Goal: Book appointment/travel/reservation

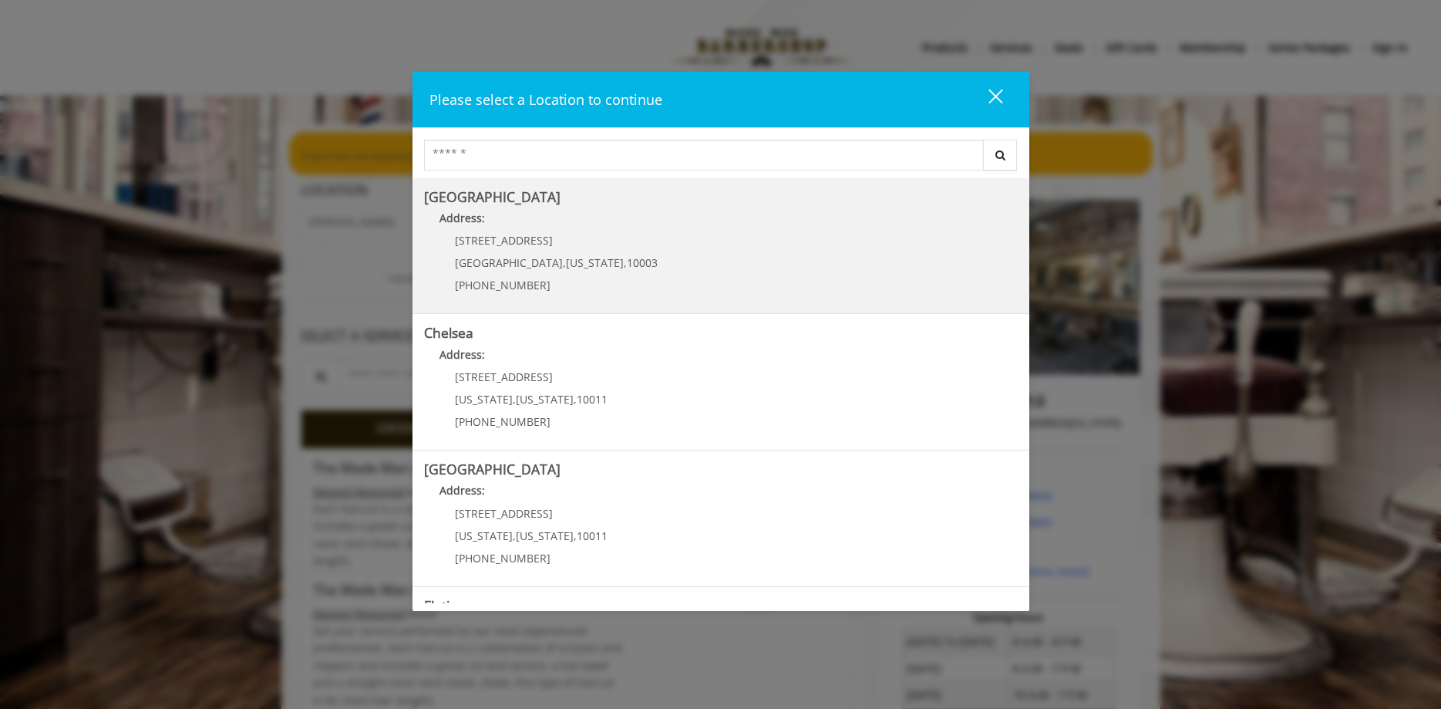
click at [515, 248] on div "60 E 8th St Manhattan , New York , 10003 (212) 598-1840" at bounding box center [544, 267] width 241 height 67
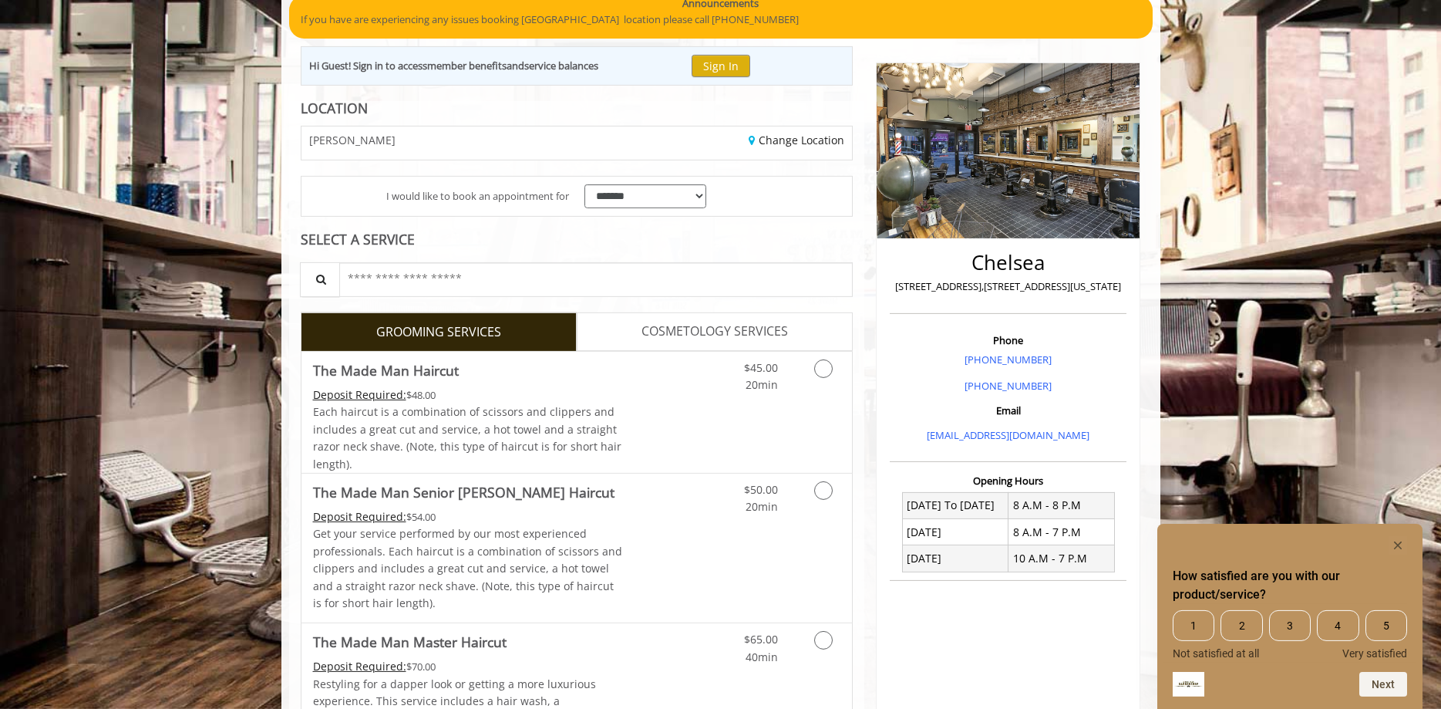
scroll to position [217, 0]
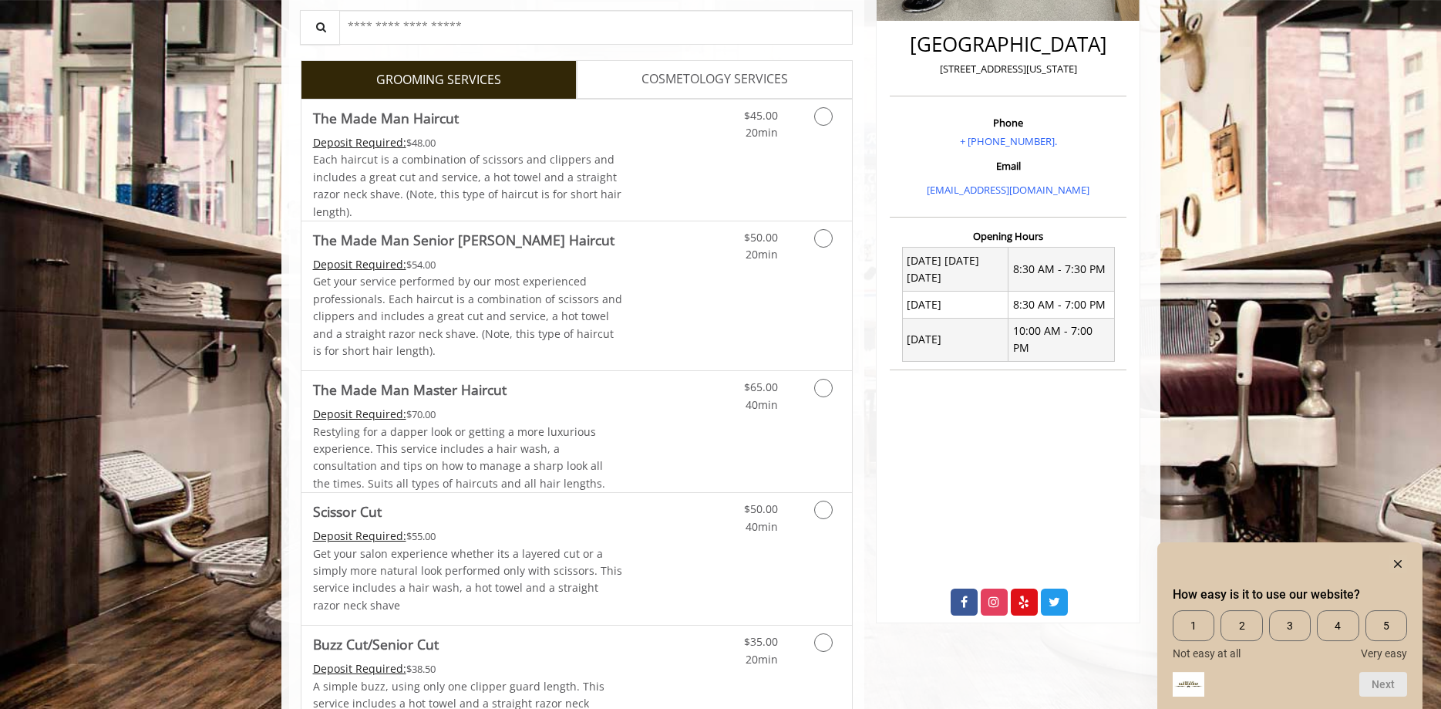
scroll to position [393, 0]
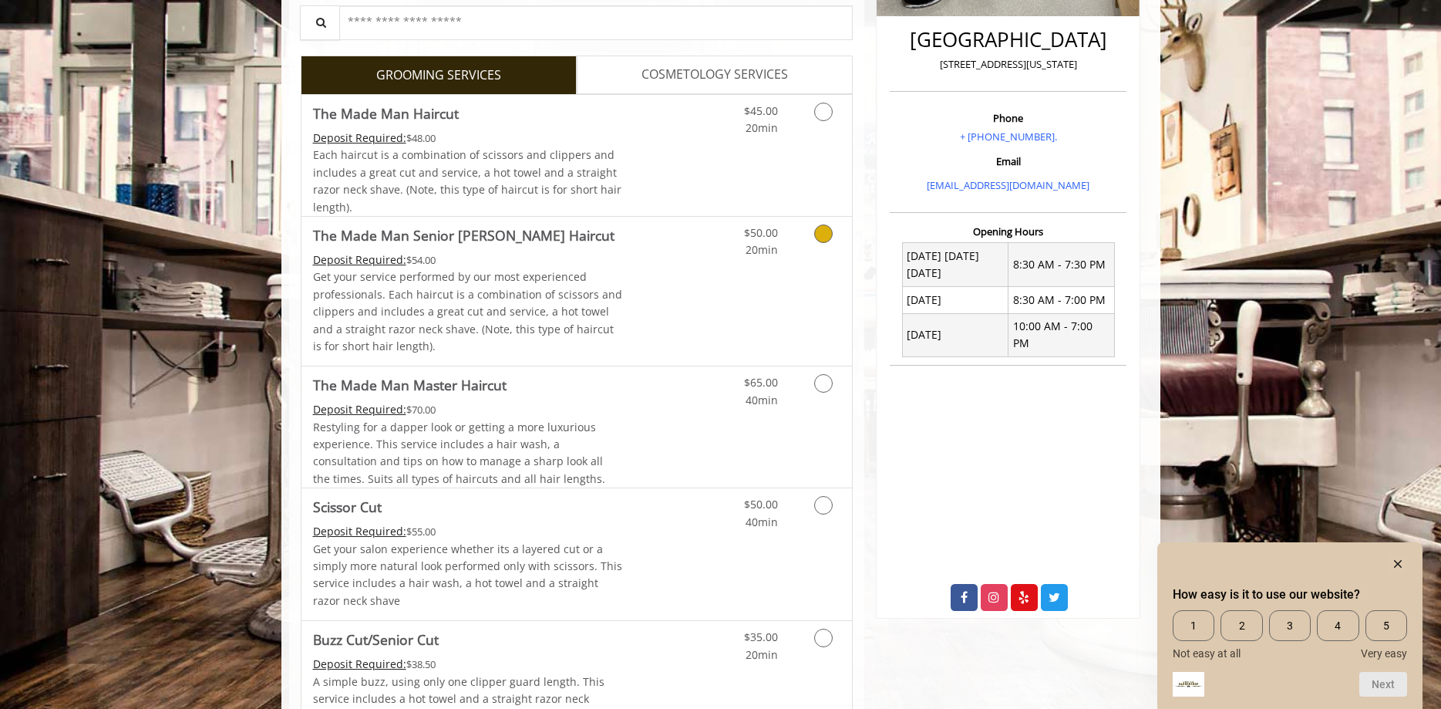
click at [578, 284] on p "Get your service performed by our most experienced professionals. Each haircut …" at bounding box center [468, 311] width 310 height 86
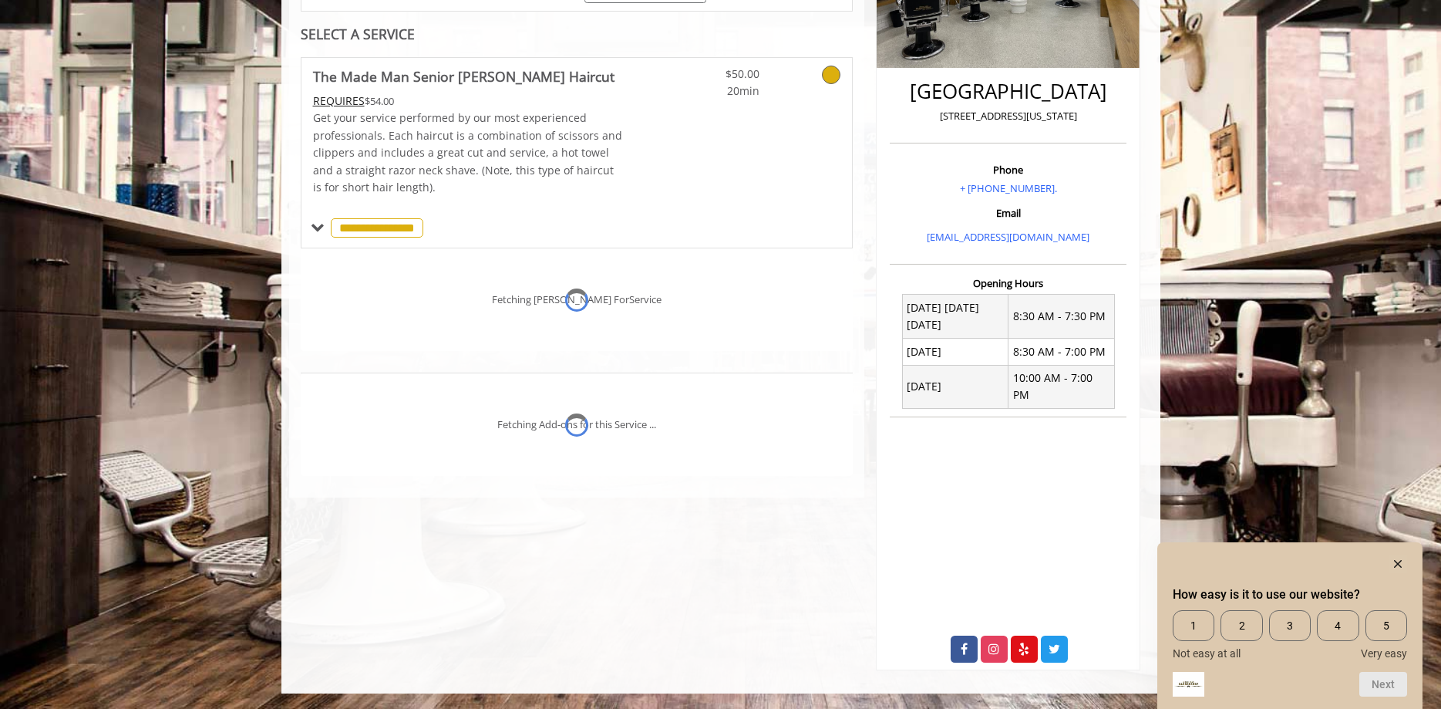
scroll to position [325, 0]
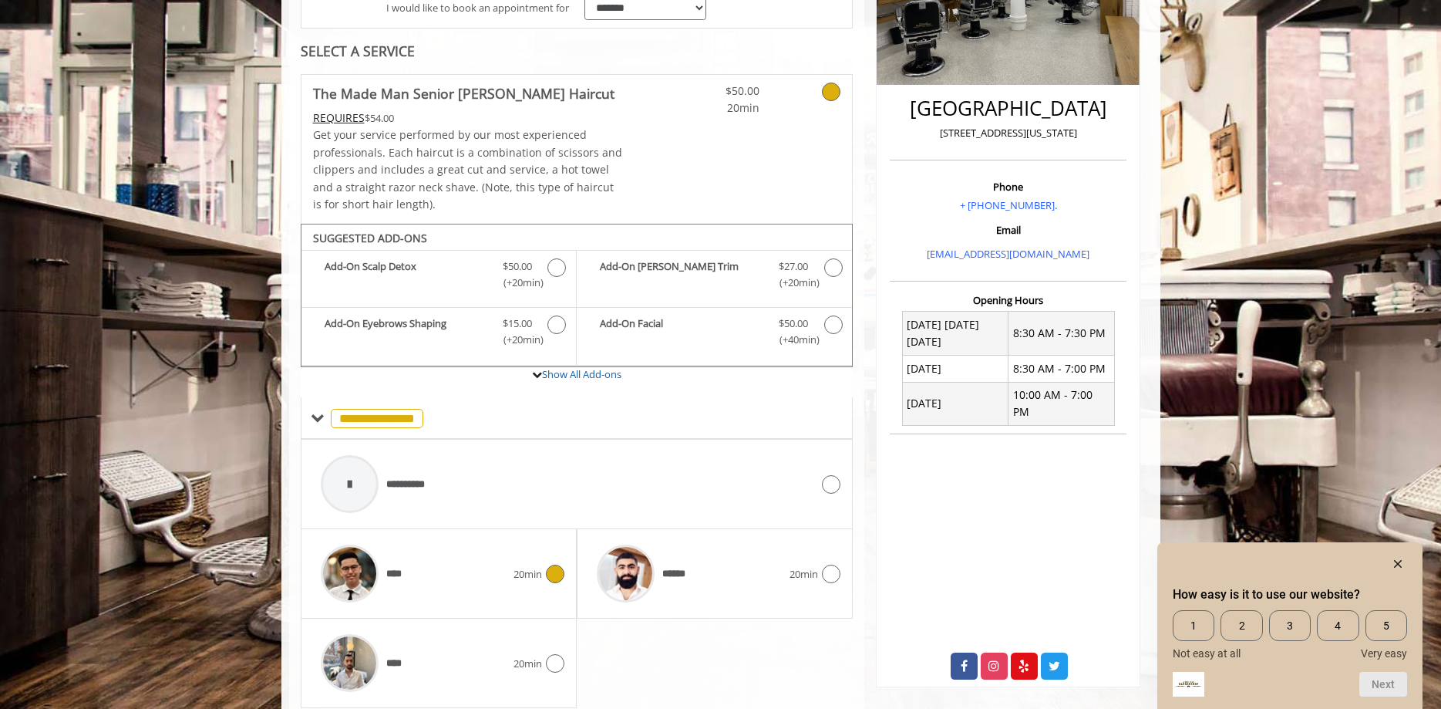
click at [491, 568] on div "****" at bounding box center [413, 573] width 200 height 73
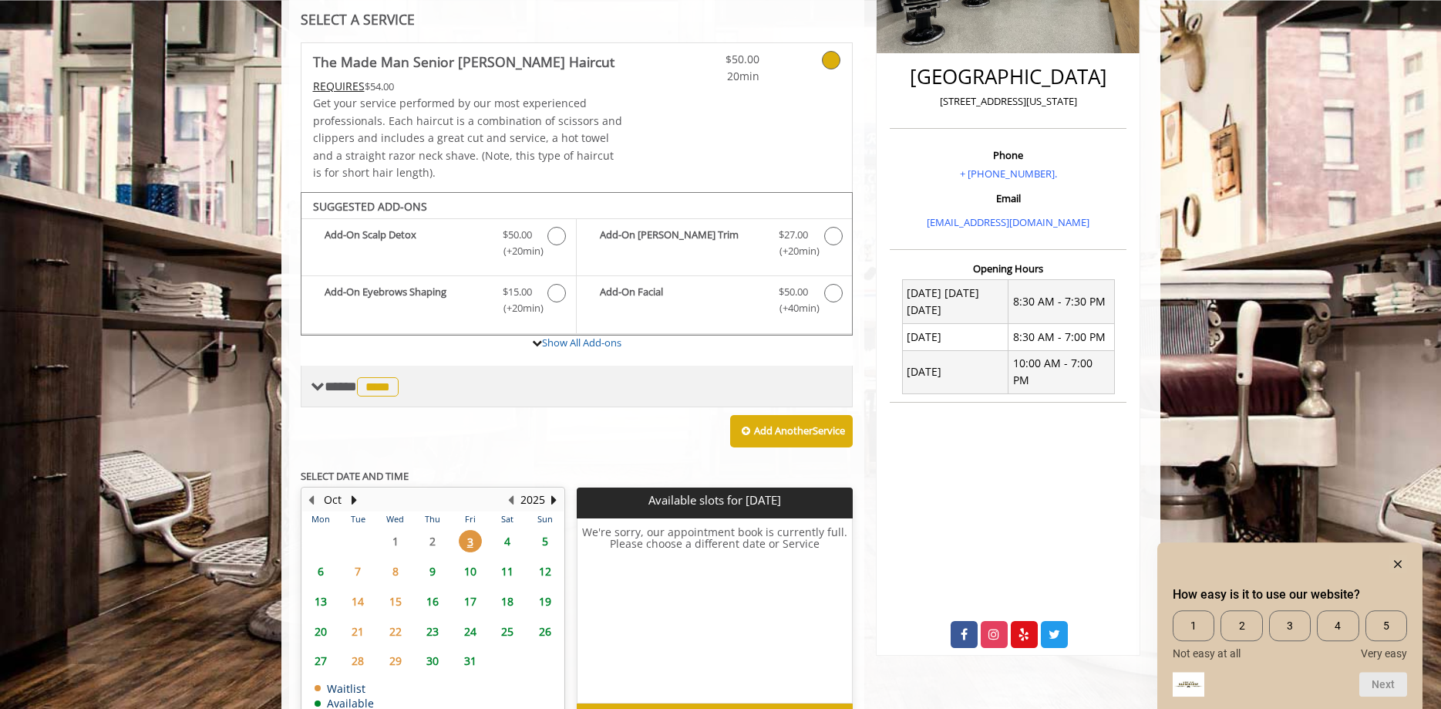
scroll to position [136, 0]
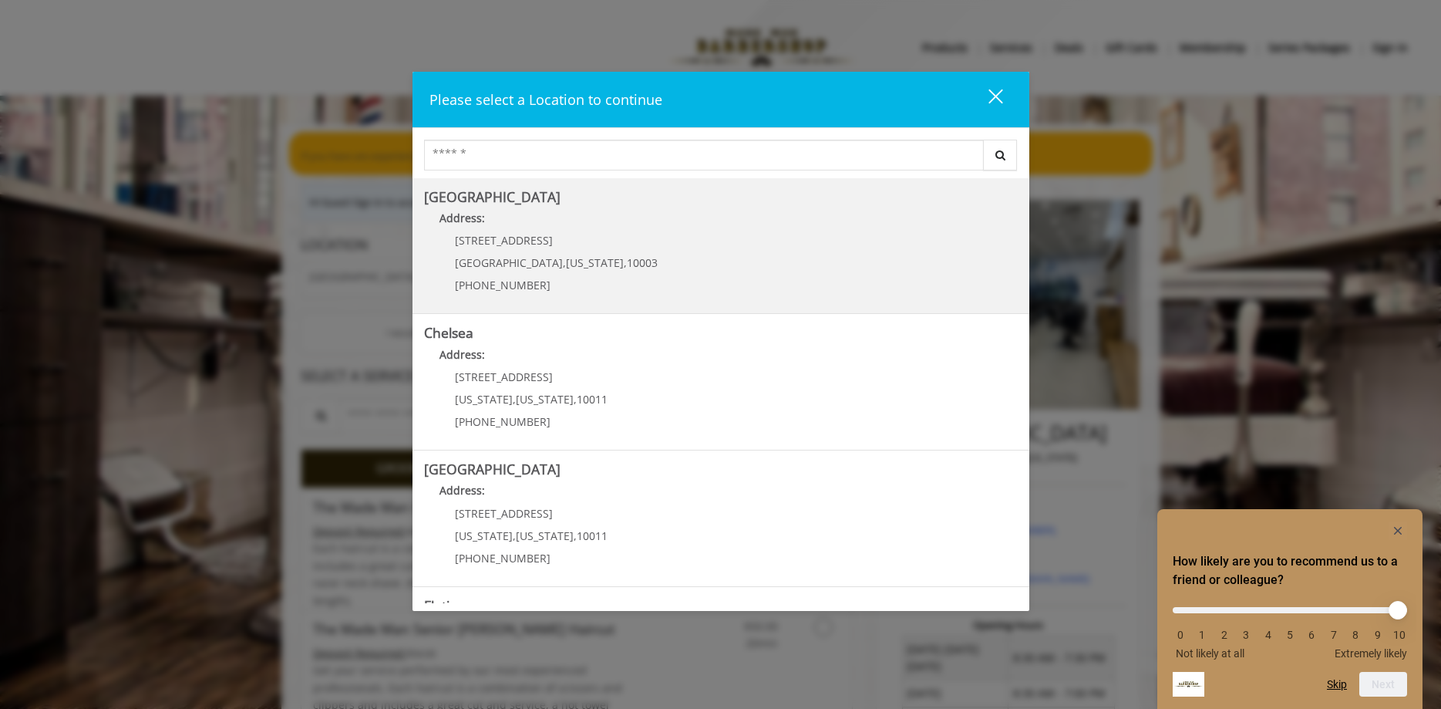
click at [610, 253] on Village "[GEOGRAPHIC_DATA] Address: [STREET_ADDRESS][US_STATE] (212) 598-1840" at bounding box center [721, 246] width 594 height 113
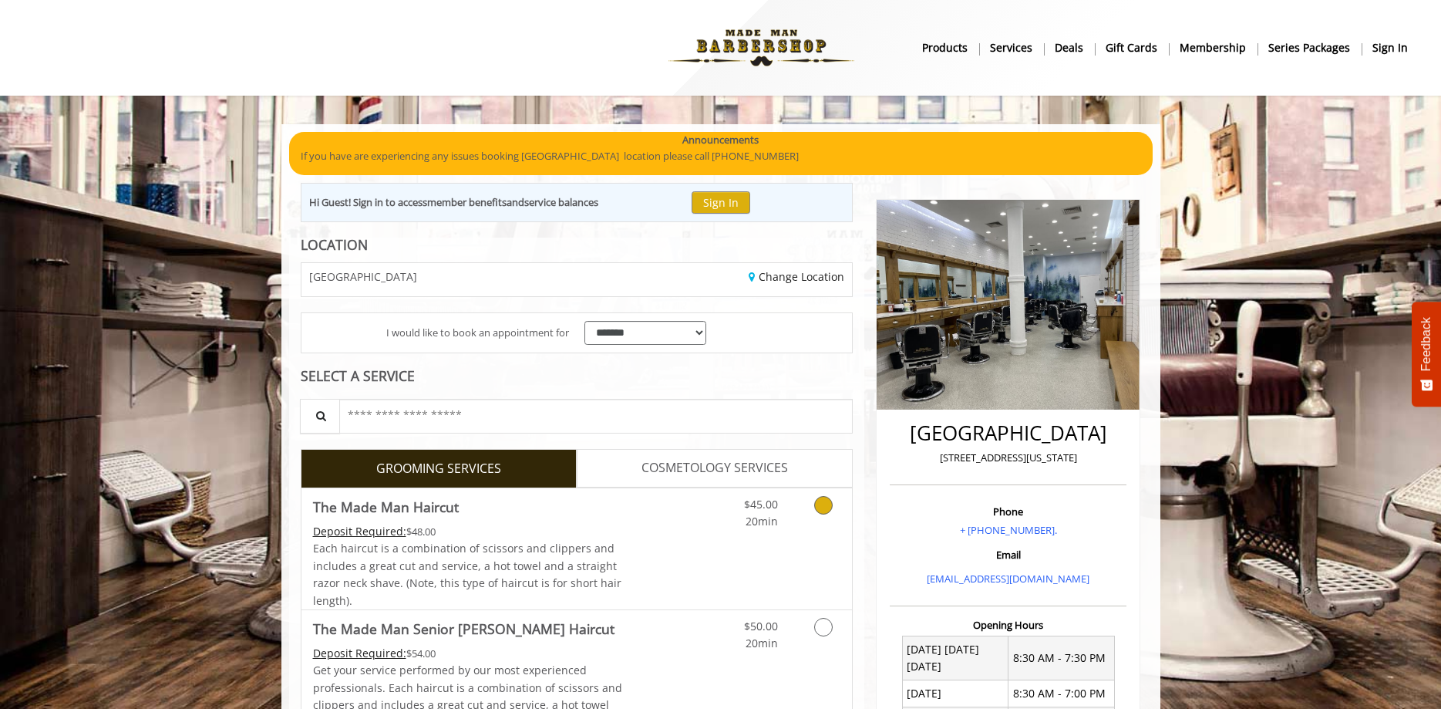
click at [524, 540] on div "Deposit Required: $48.00" at bounding box center [468, 531] width 310 height 17
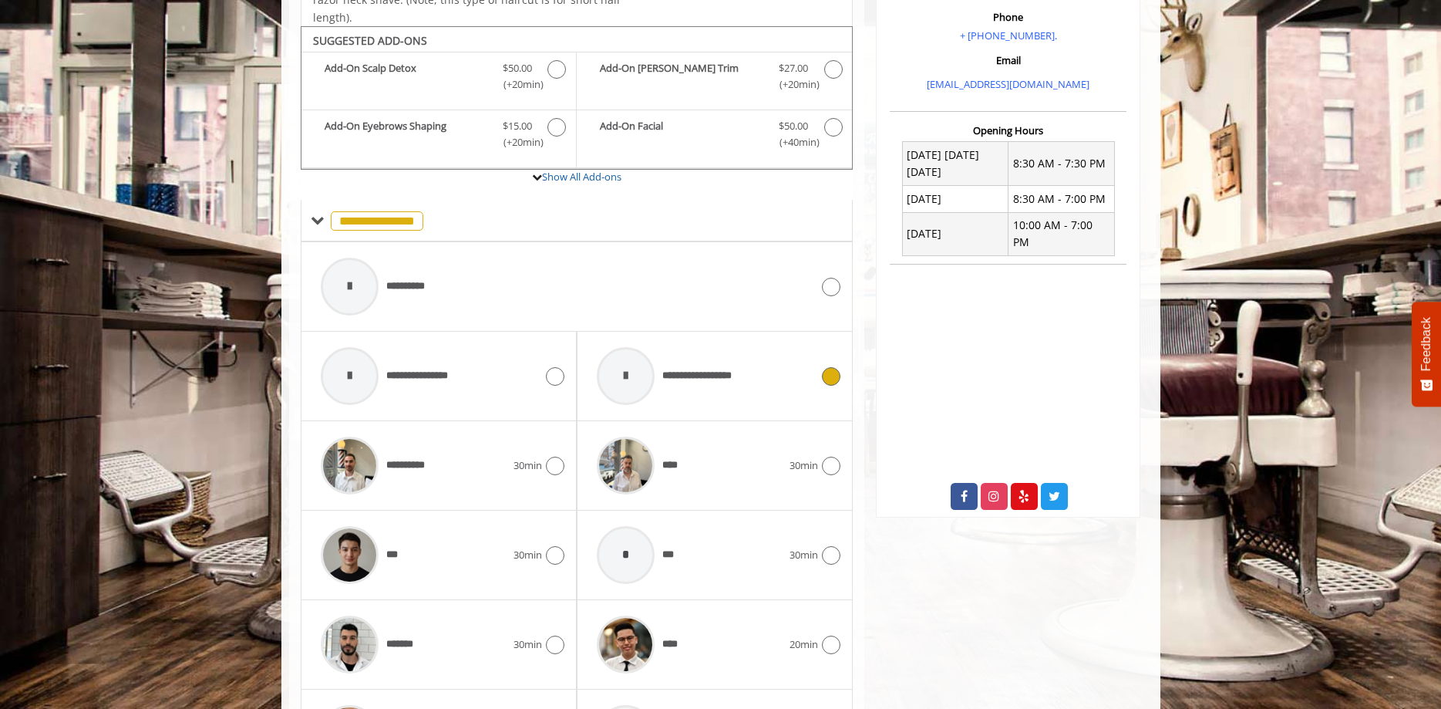
scroll to position [520, 0]
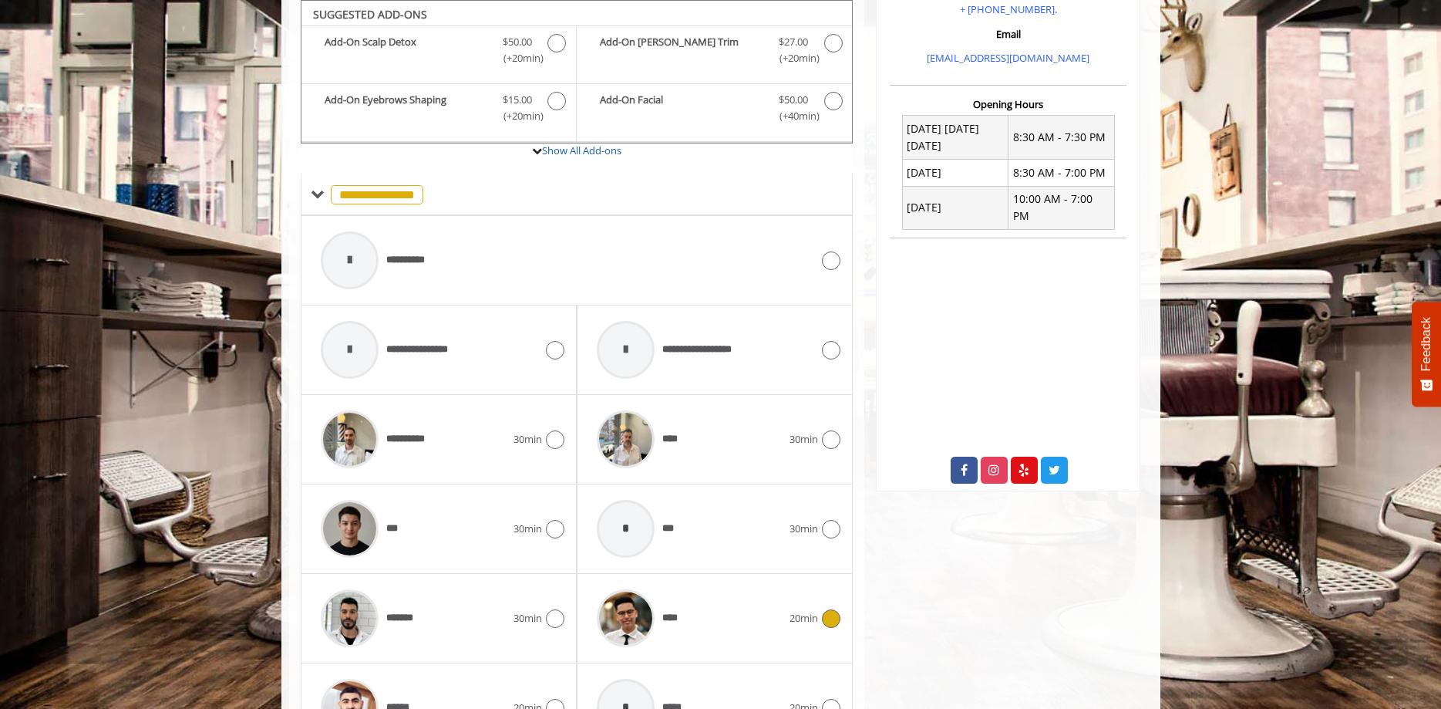
click at [840, 609] on div at bounding box center [829, 618] width 22 height 19
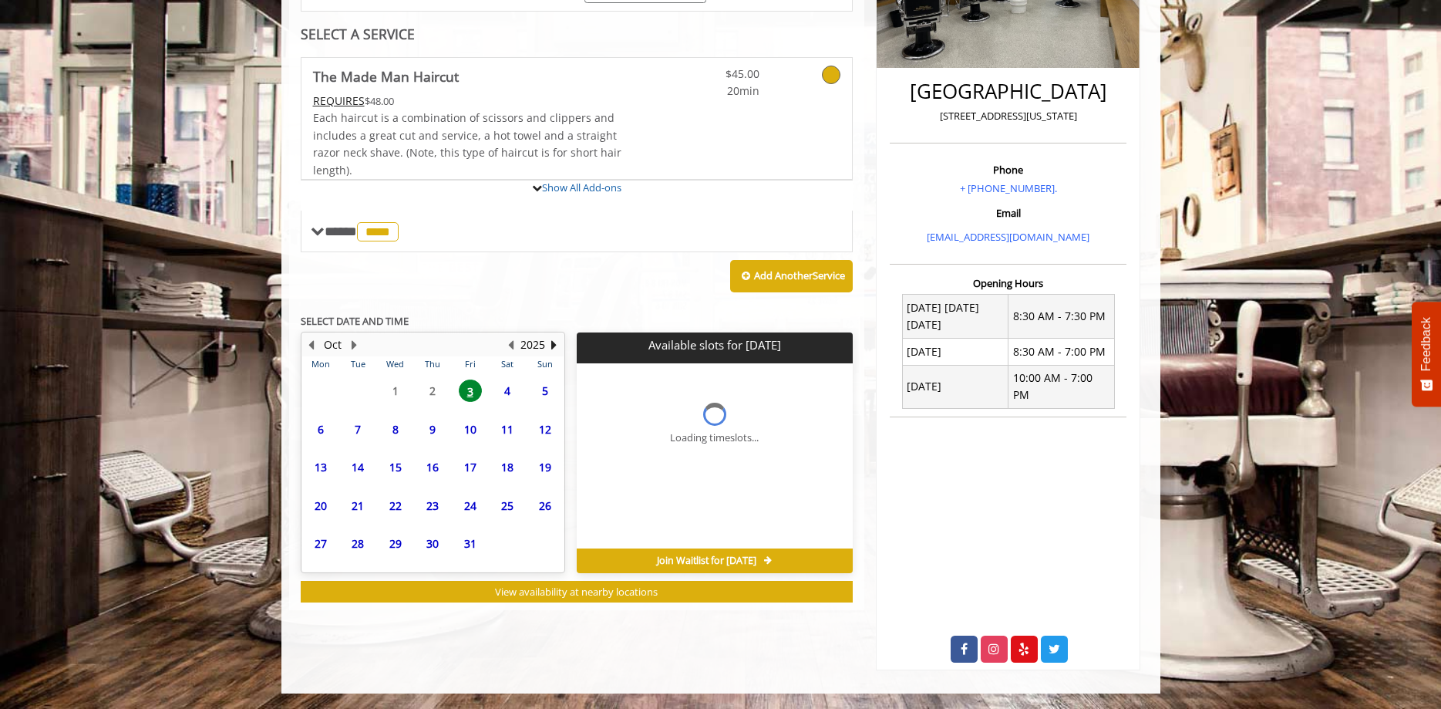
scroll to position [325, 0]
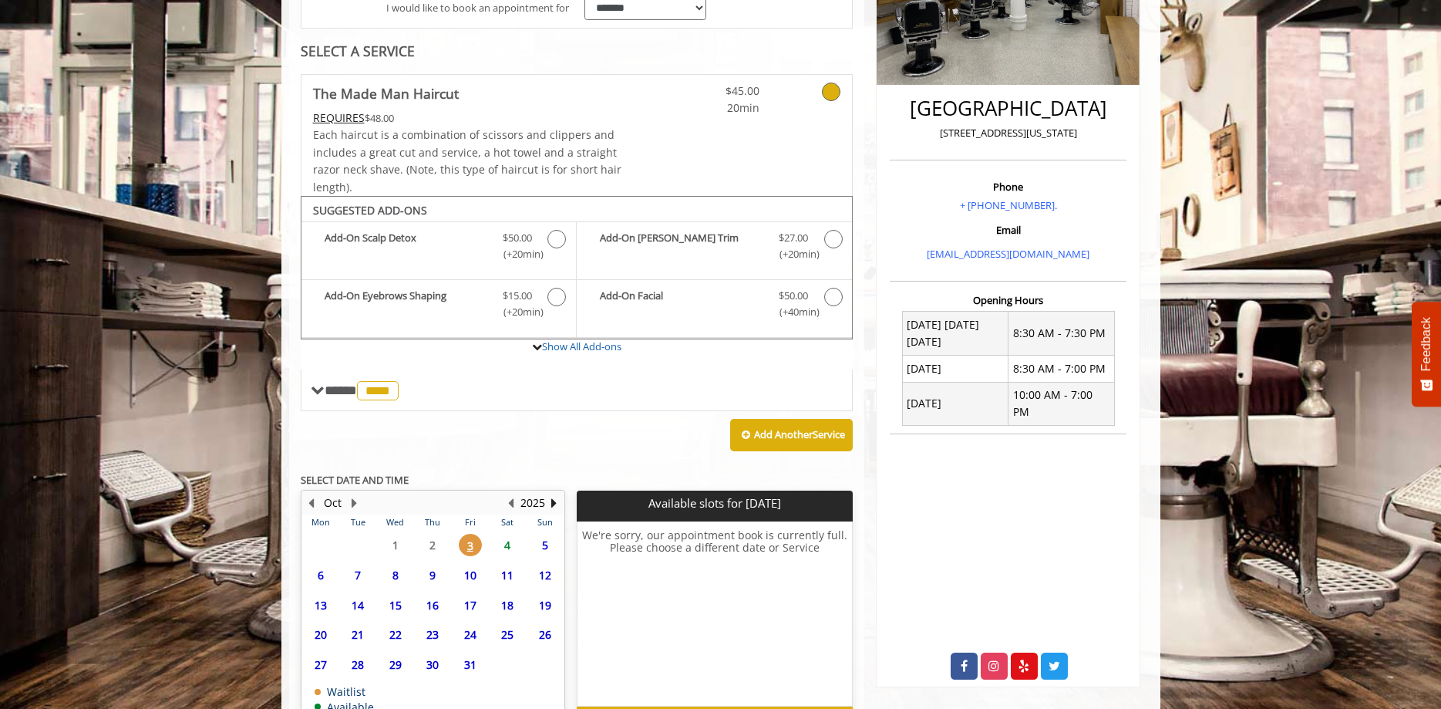
click at [502, 548] on span "4" at bounding box center [507, 545] width 23 height 22
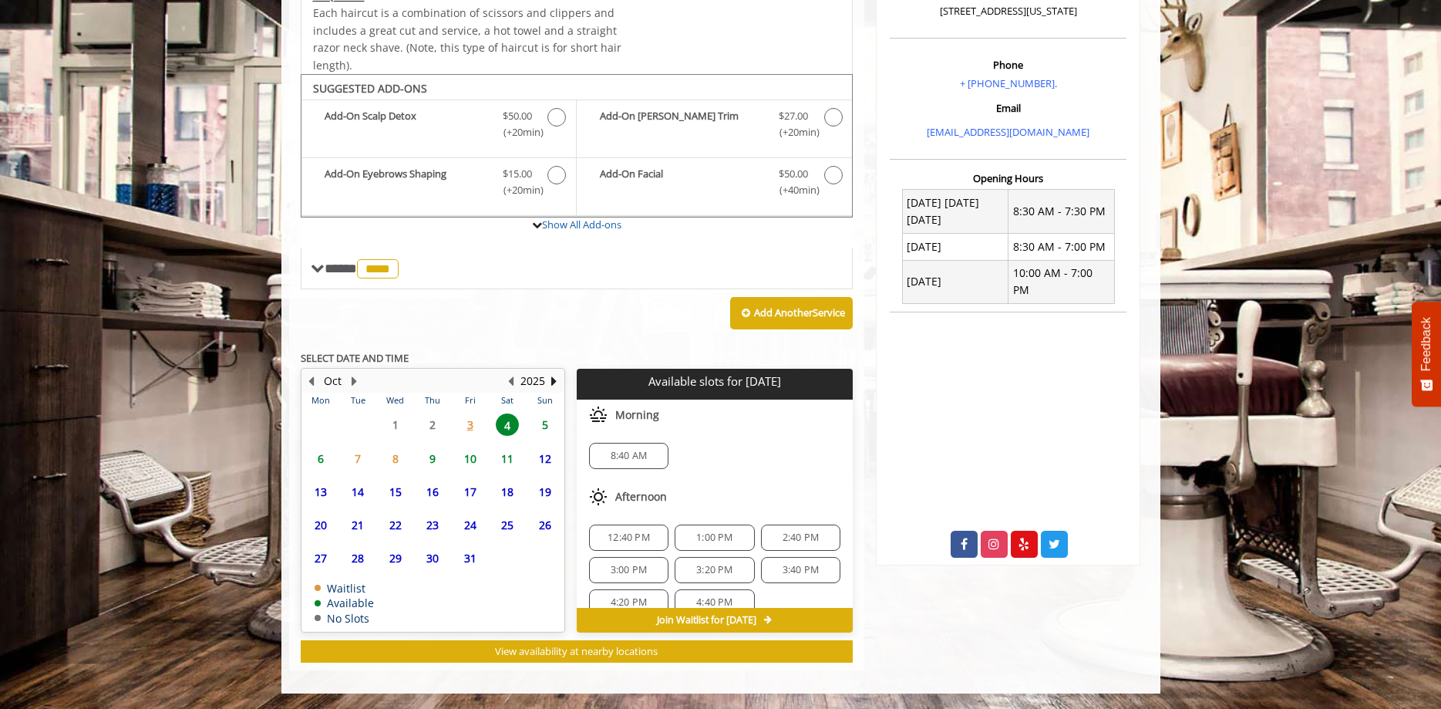
scroll to position [83, 0]
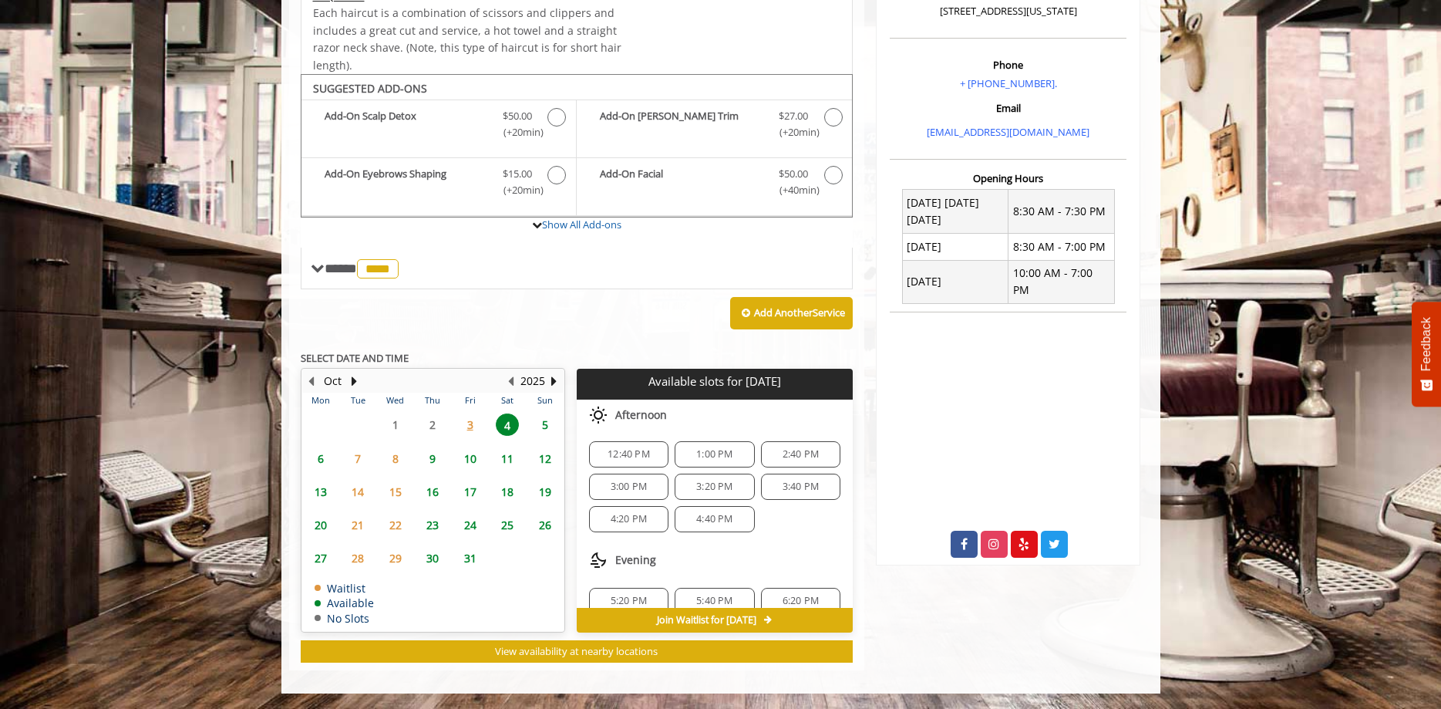
click at [795, 449] on span "2:40 PM" at bounding box center [801, 454] width 36 height 12
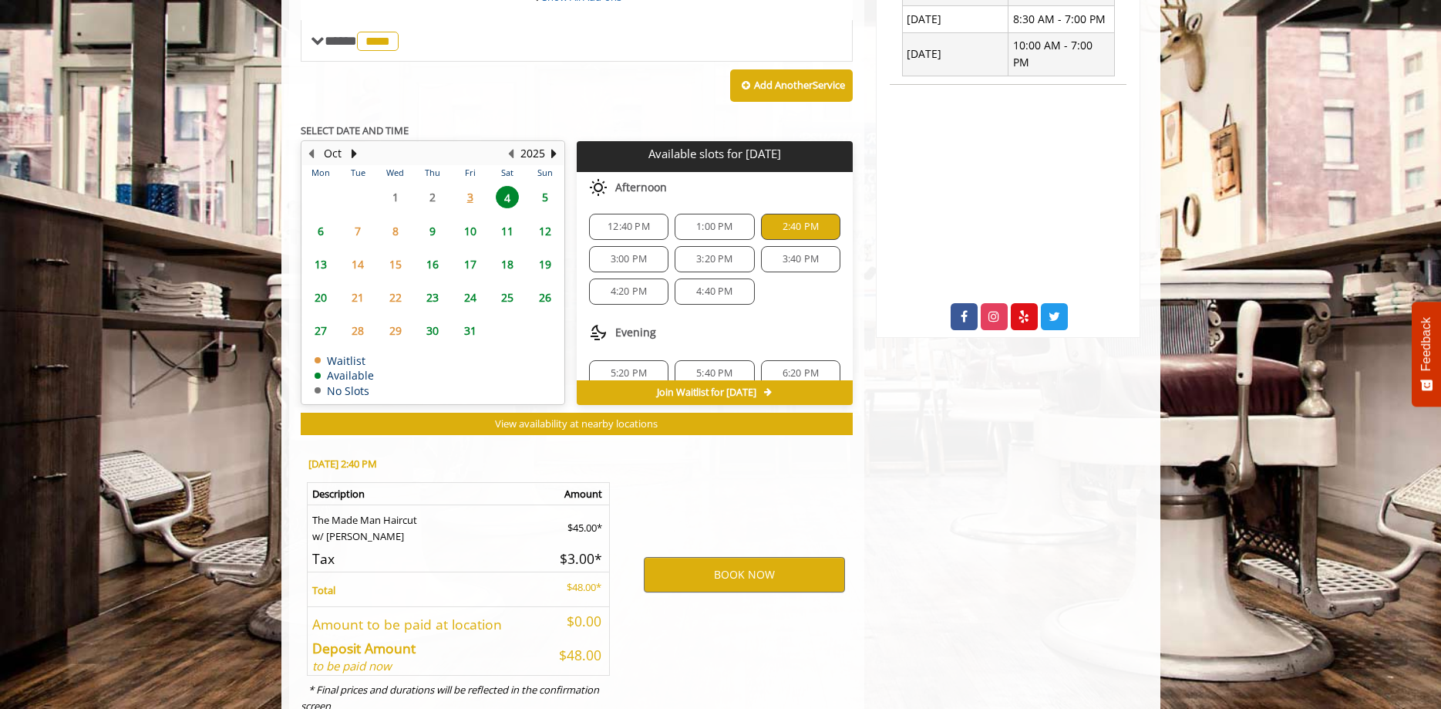
scroll to position [725, 0]
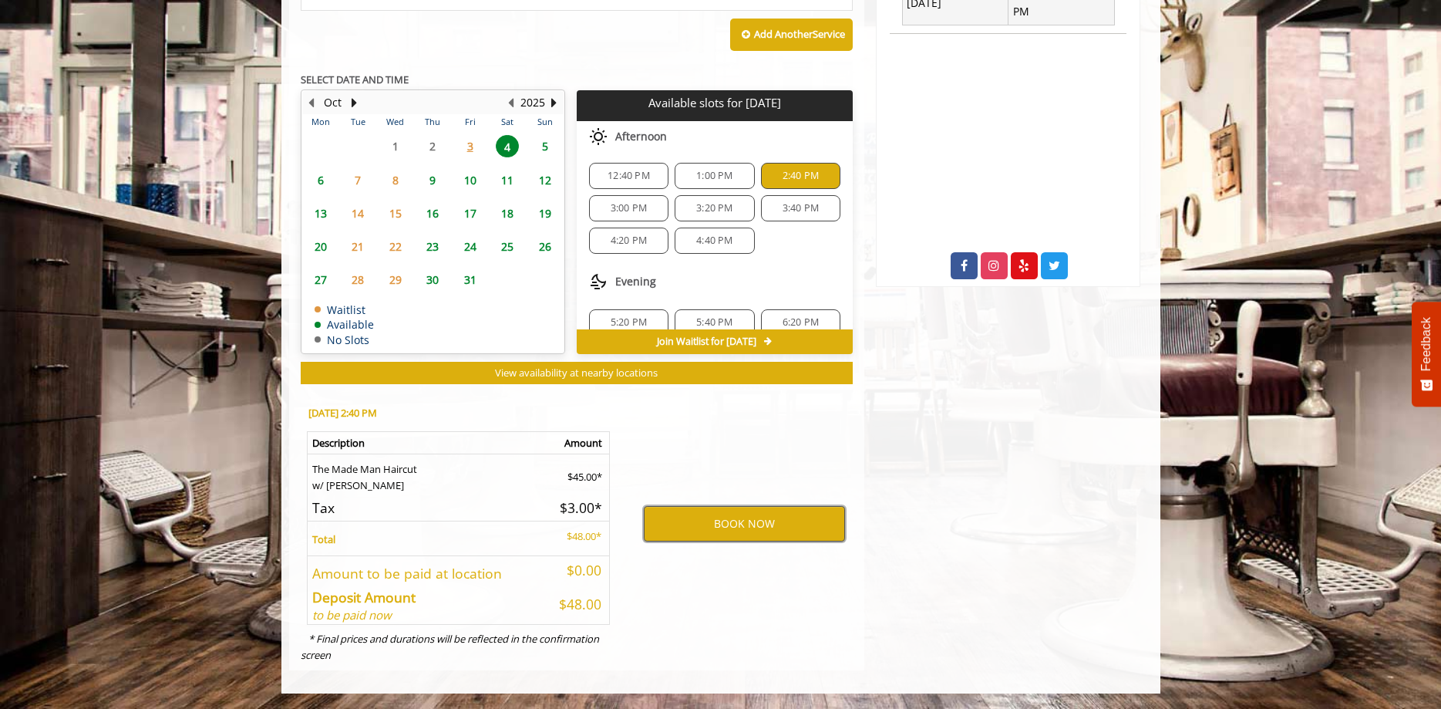
click at [718, 523] on button "BOOK NOW" at bounding box center [744, 523] width 201 height 35
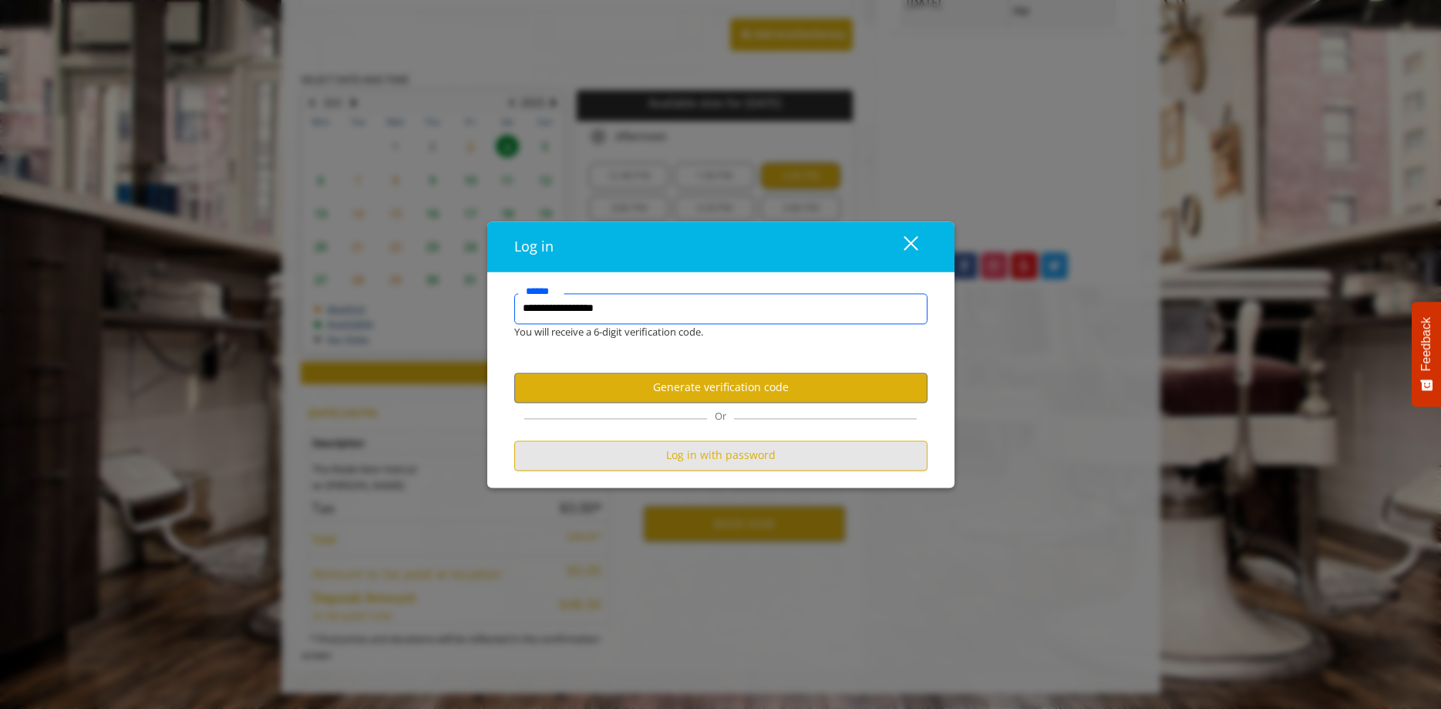
type input "**********"
click at [679, 442] on button "Log in with password" at bounding box center [720, 455] width 413 height 30
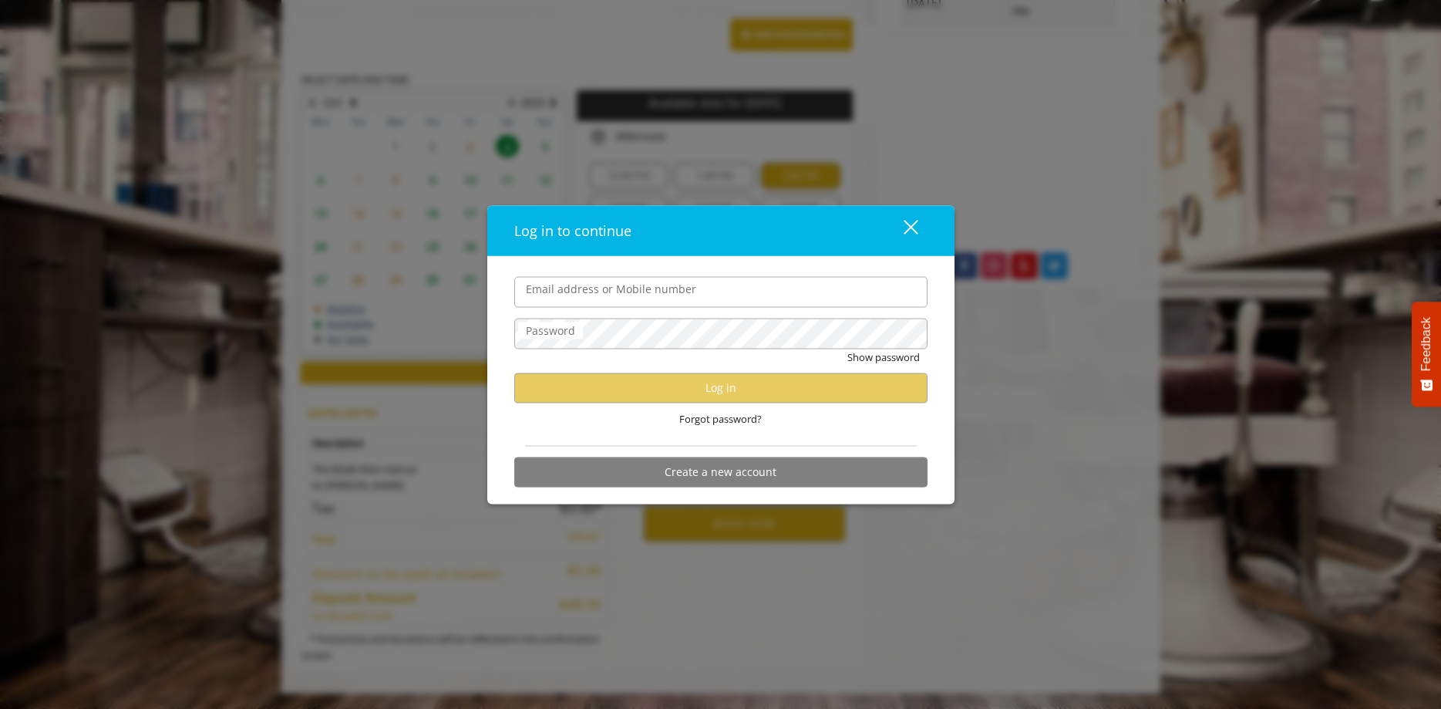
drag, startPoint x: 648, startPoint y: 313, endPoint x: 649, endPoint y: 293, distance: 20.1
click at [648, 312] on form "Email address or Mobile number Password Show password Log in Forgot password? C…" at bounding box center [720, 386] width 413 height 218
click at [648, 293] on label "Email address or Mobile number" at bounding box center [611, 289] width 186 height 17
click at [648, 293] on input "Email address or Mobile number" at bounding box center [720, 292] width 413 height 31
type input "**********"
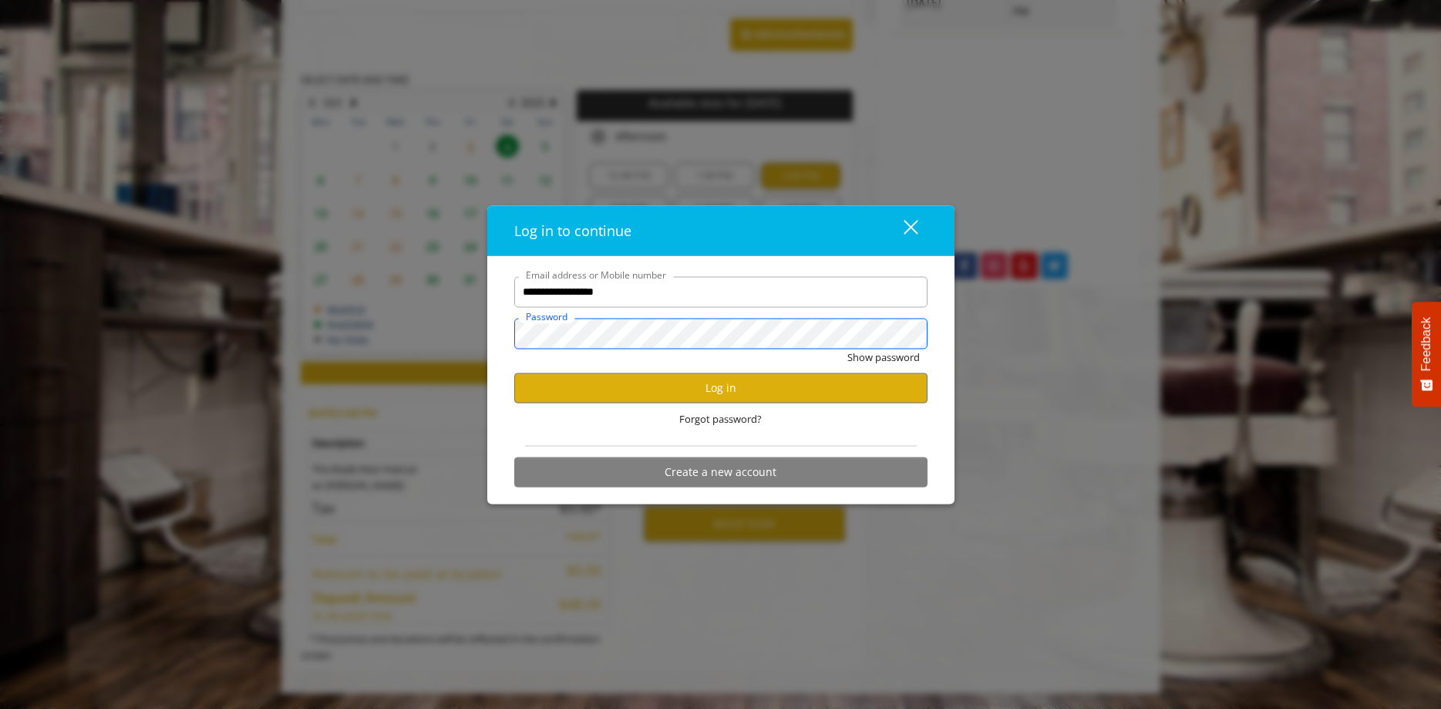
click at [847, 349] on button "Show password" at bounding box center [883, 357] width 72 height 16
click at [602, 394] on button "Log in" at bounding box center [720, 387] width 413 height 30
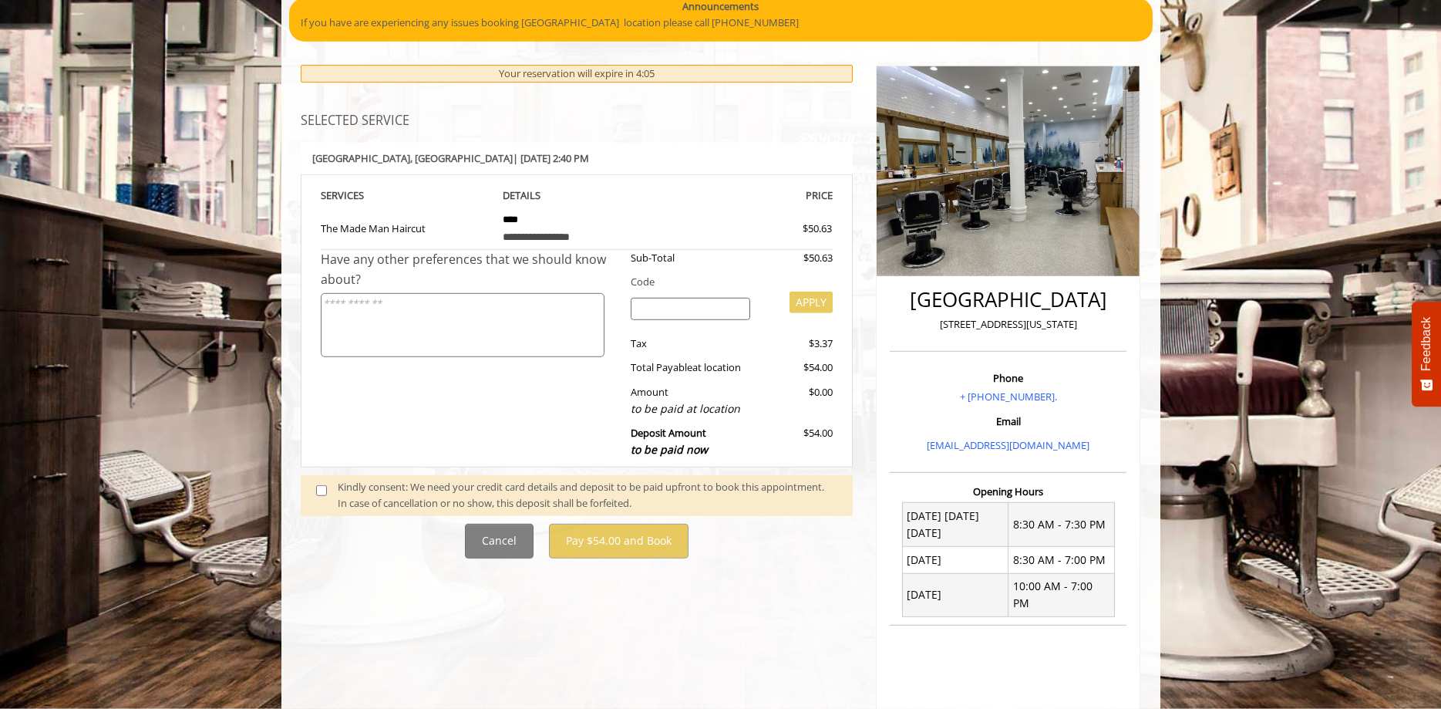
scroll to position [157, 0]
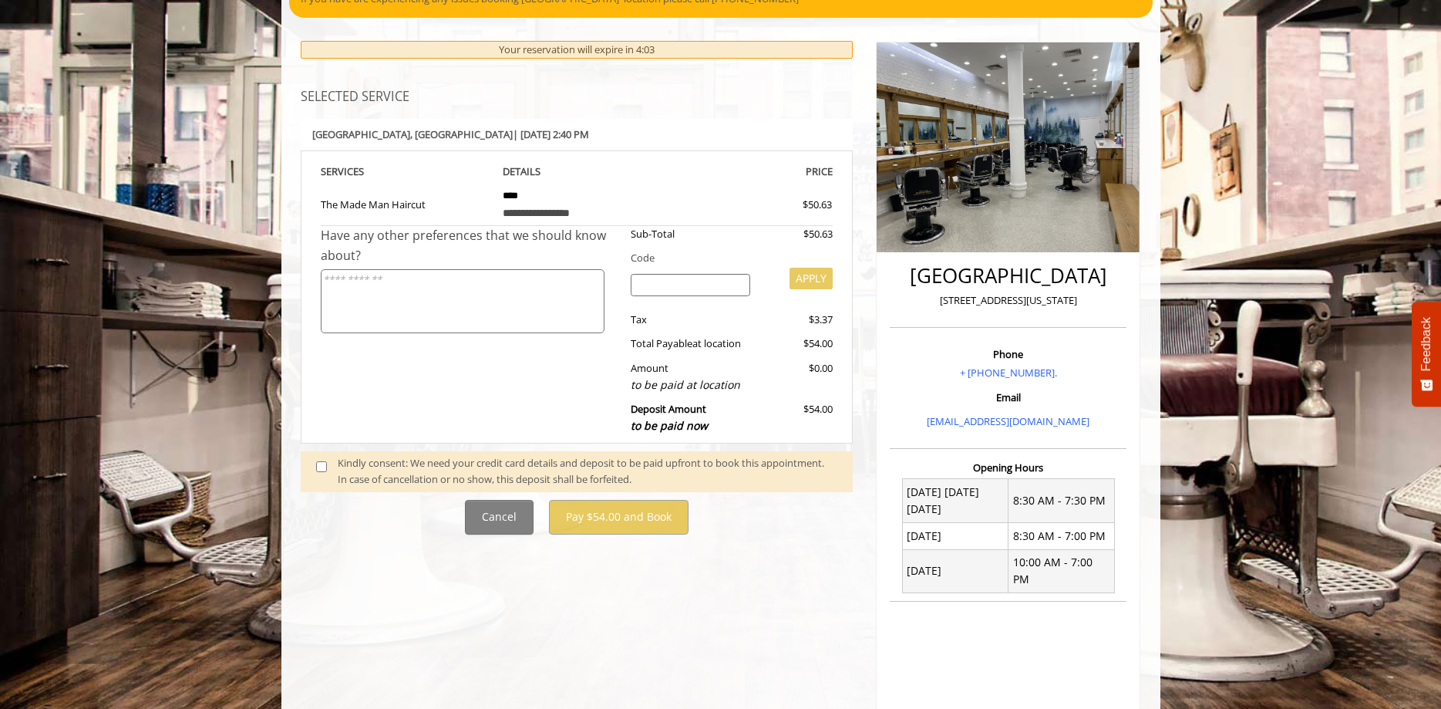
click at [320, 477] on span at bounding box center [327, 471] width 45 height 32
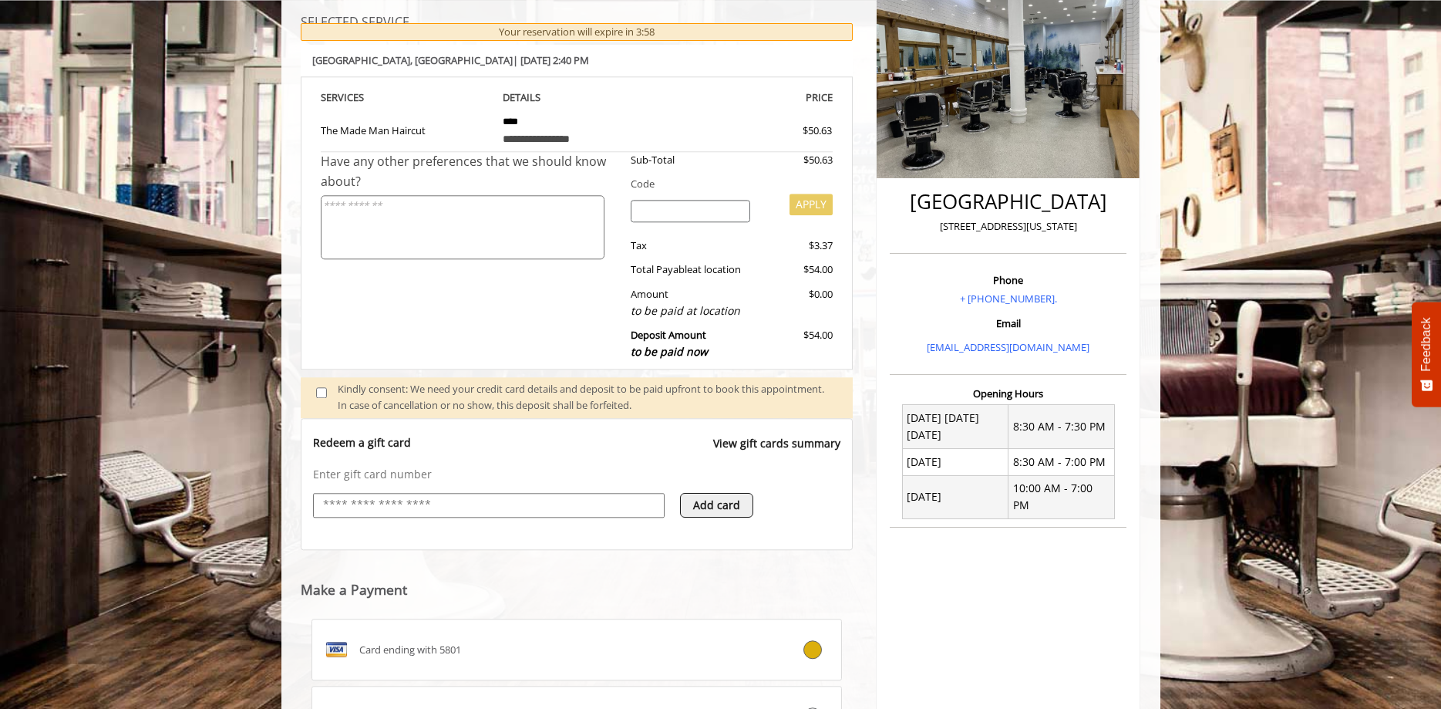
click at [429, 502] on input "text" at bounding box center [489, 505] width 335 height 19
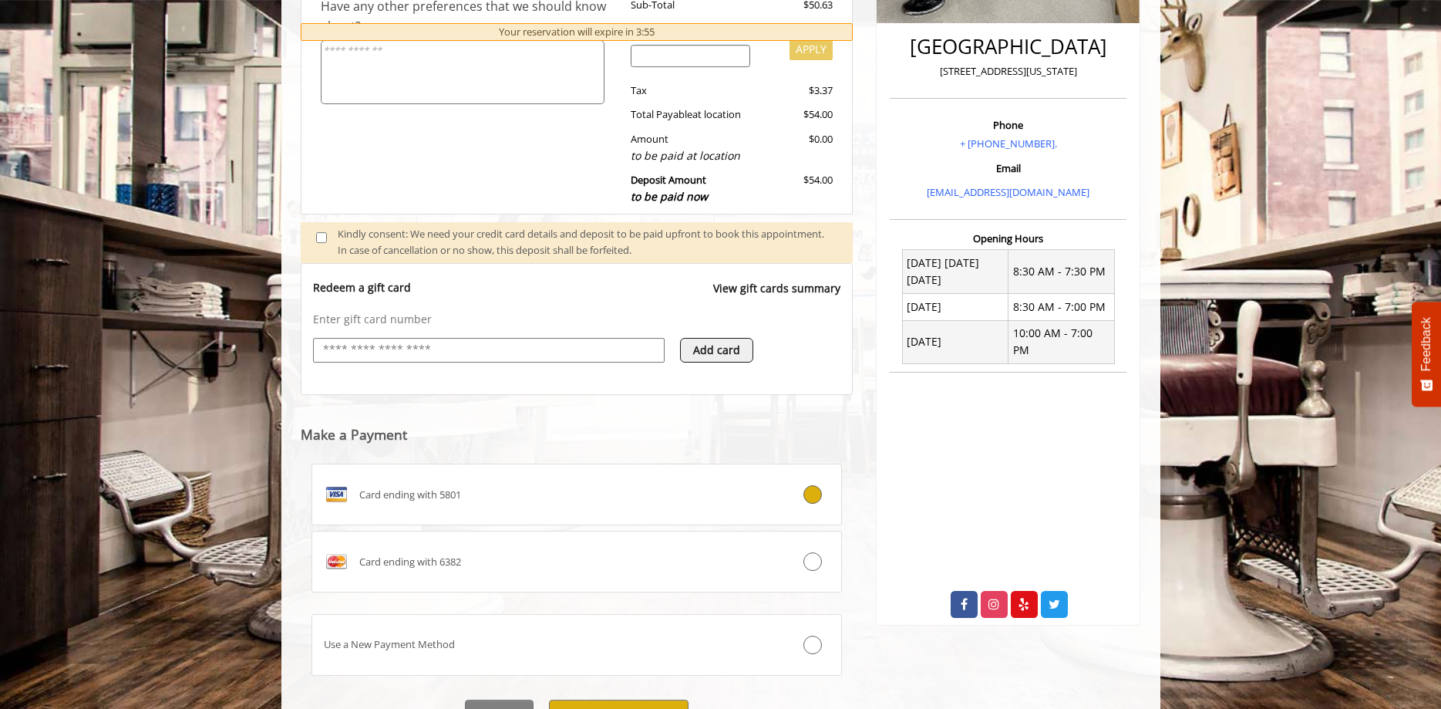
scroll to position [389, 0]
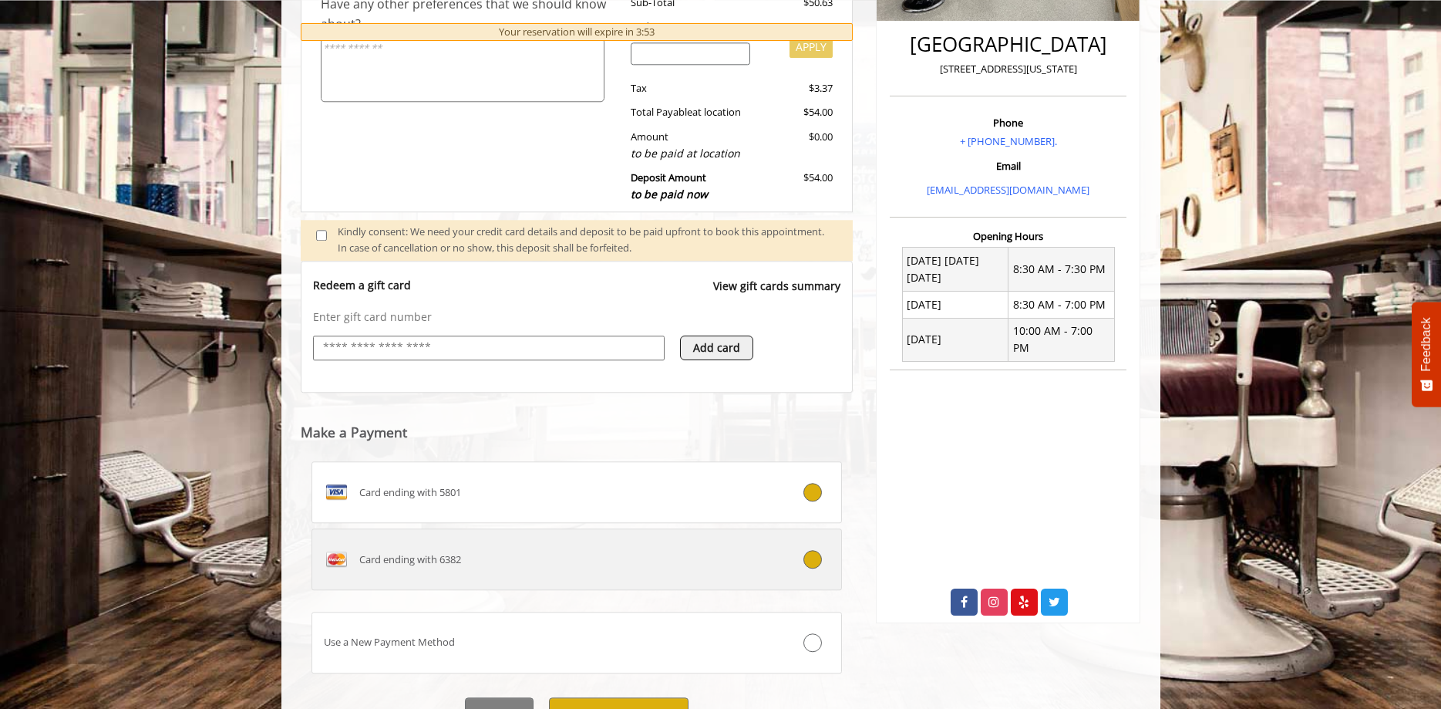
click at [620, 559] on div "Card ending with 6382" at bounding box center [532, 559] width 441 height 25
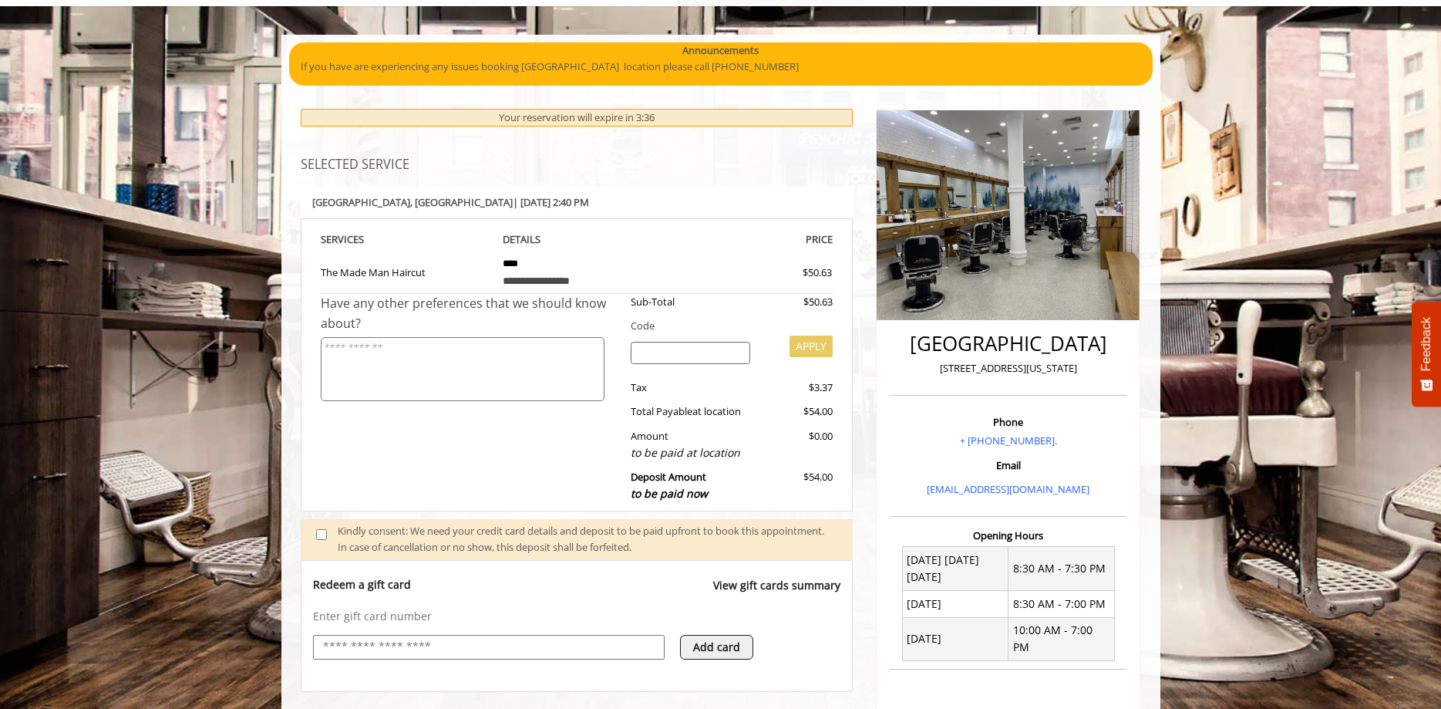
scroll to position [136, 0]
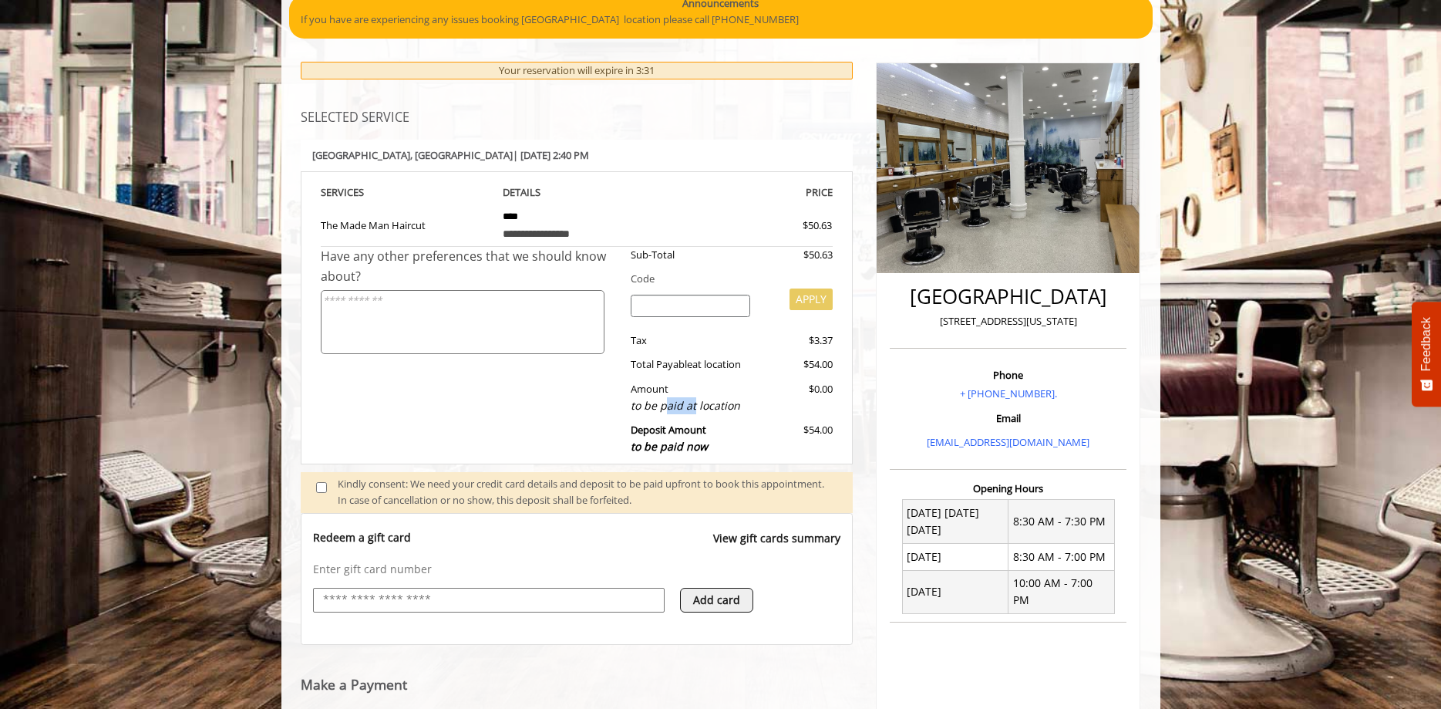
drag, startPoint x: 667, startPoint y: 410, endPoint x: 701, endPoint y: 407, distance: 34.1
click at [699, 408] on div "to be paid at location" at bounding box center [691, 405] width 120 height 17
click at [742, 401] on div "to be paid at location" at bounding box center [691, 405] width 120 height 17
click at [790, 370] on div "$54.00" at bounding box center [797, 364] width 71 height 16
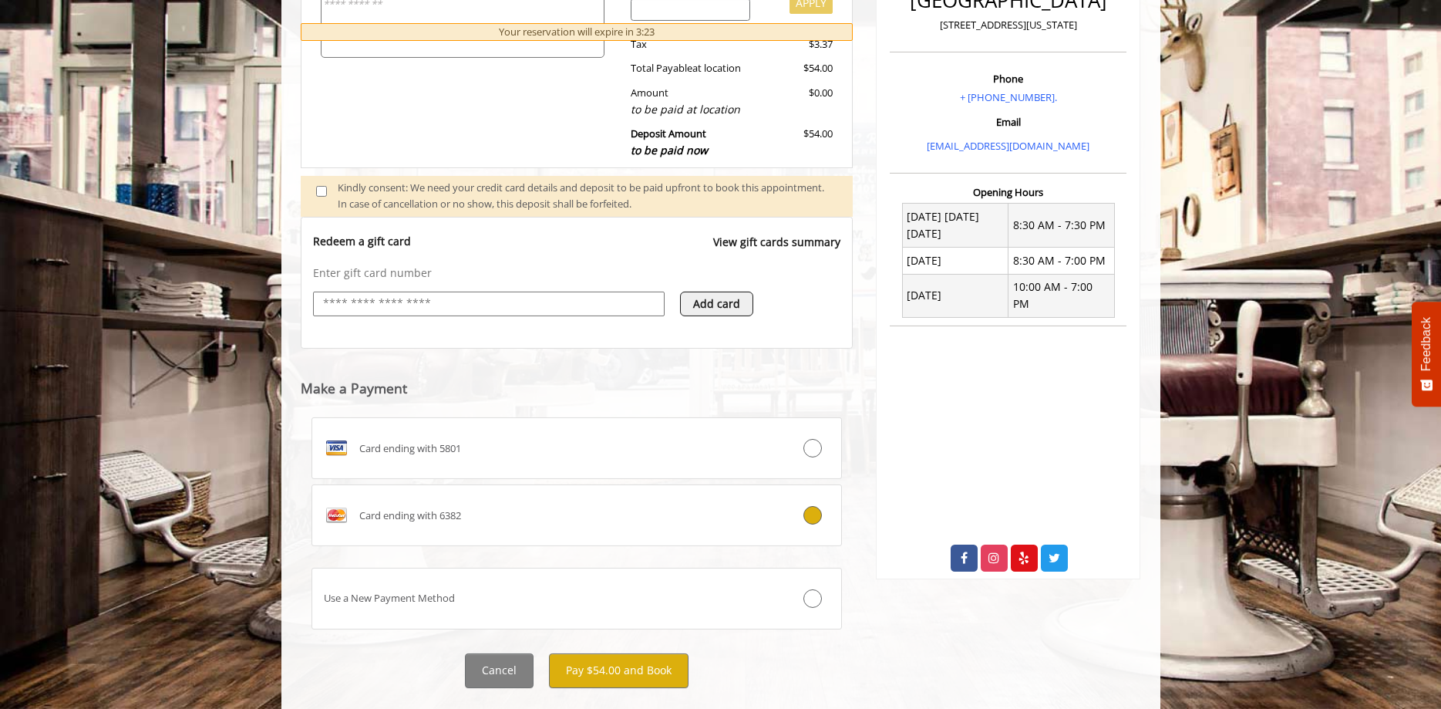
scroll to position [451, 0]
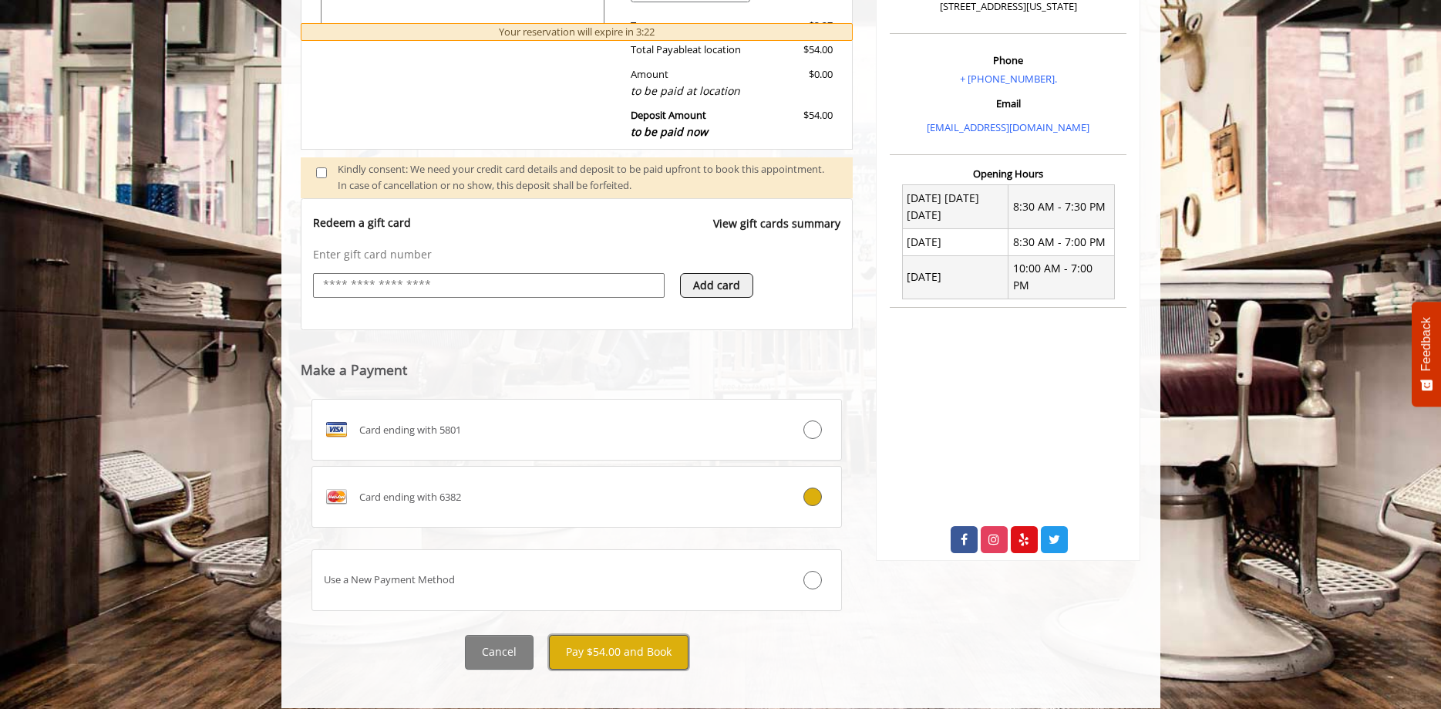
click at [648, 638] on button "Pay $54.00 and Book" at bounding box center [619, 652] width 140 height 35
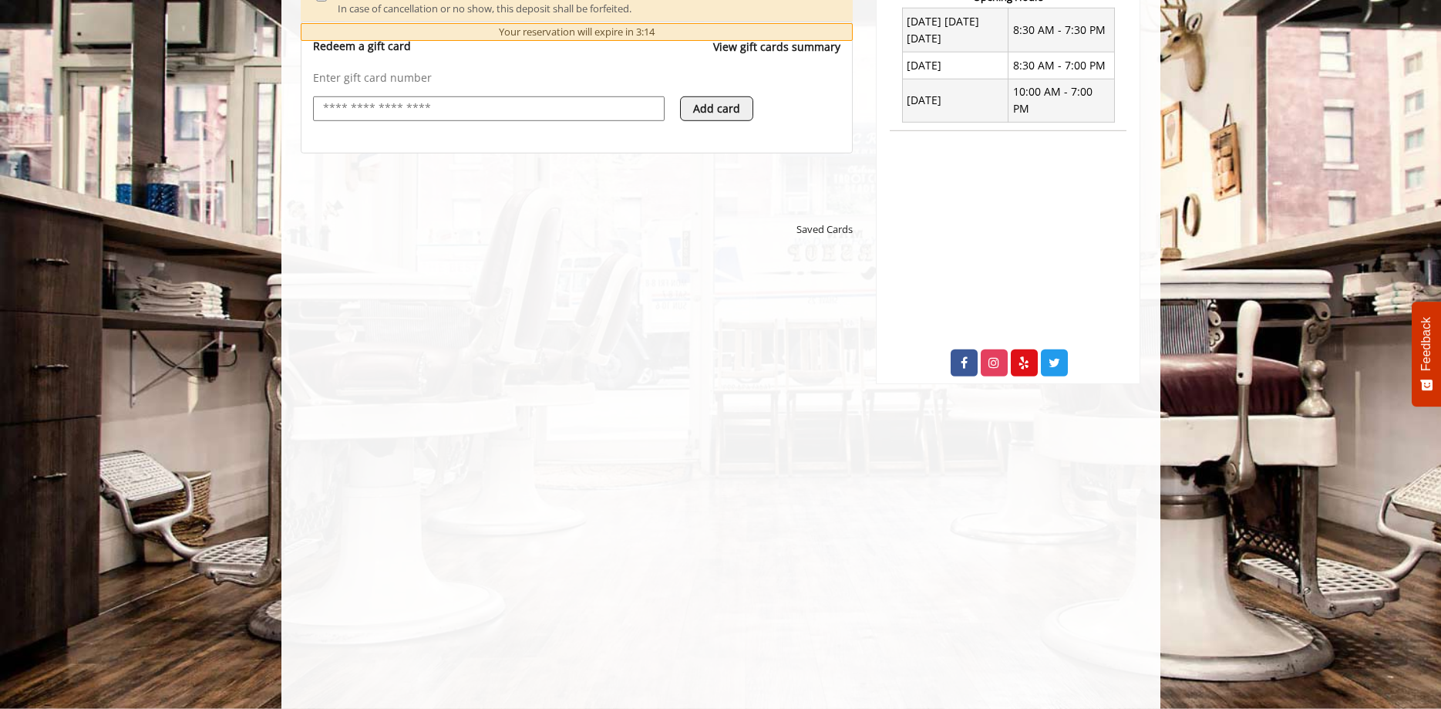
scroll to position [629, 0]
